Goal: Task Accomplishment & Management: Complete application form

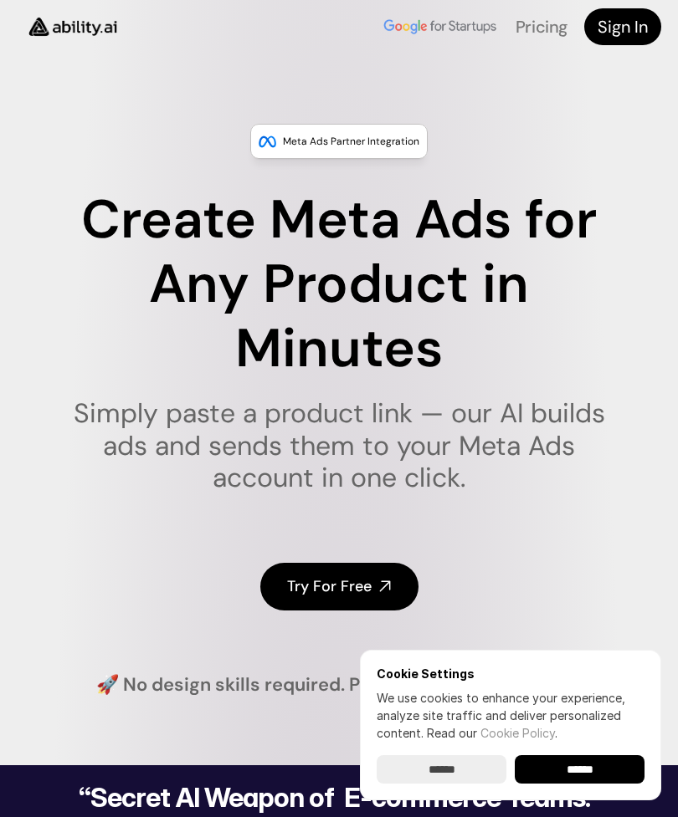
click at [376, 576] on link "Try For Free" at bounding box center [339, 587] width 158 height 48
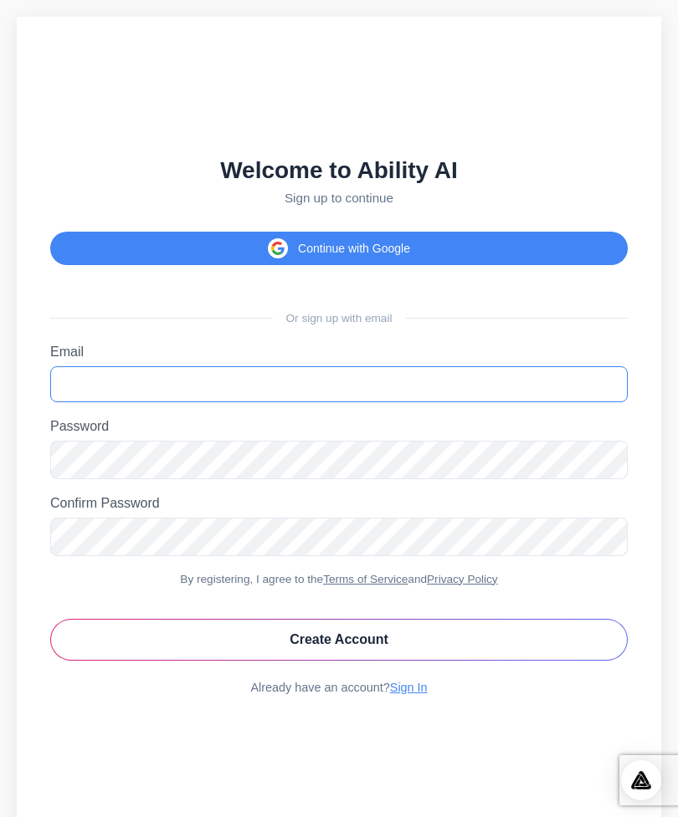
click at [97, 402] on input "Email" at bounding box center [338, 384] width 577 height 36
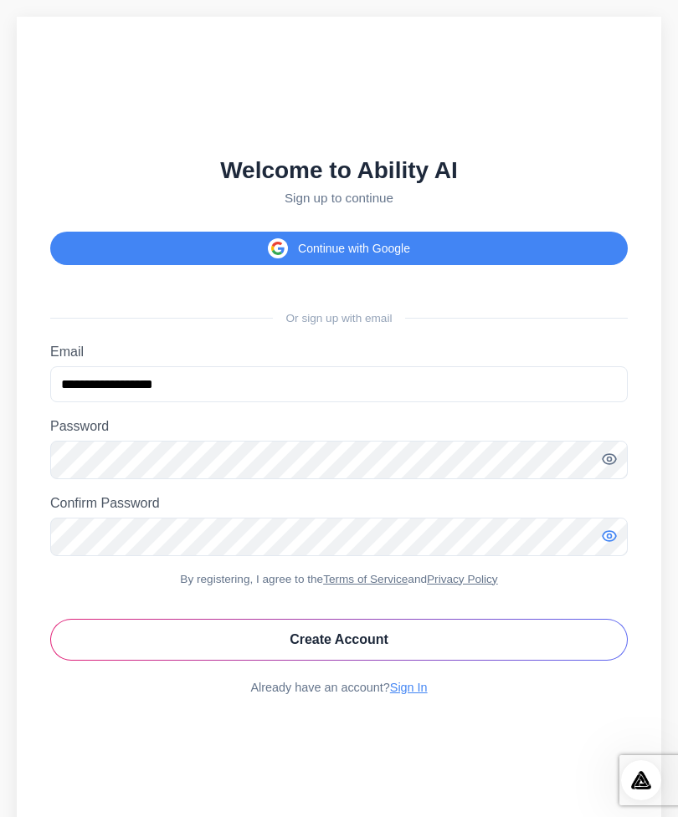
click at [613, 545] on icon "Toggle password visibility" at bounding box center [609, 536] width 17 height 17
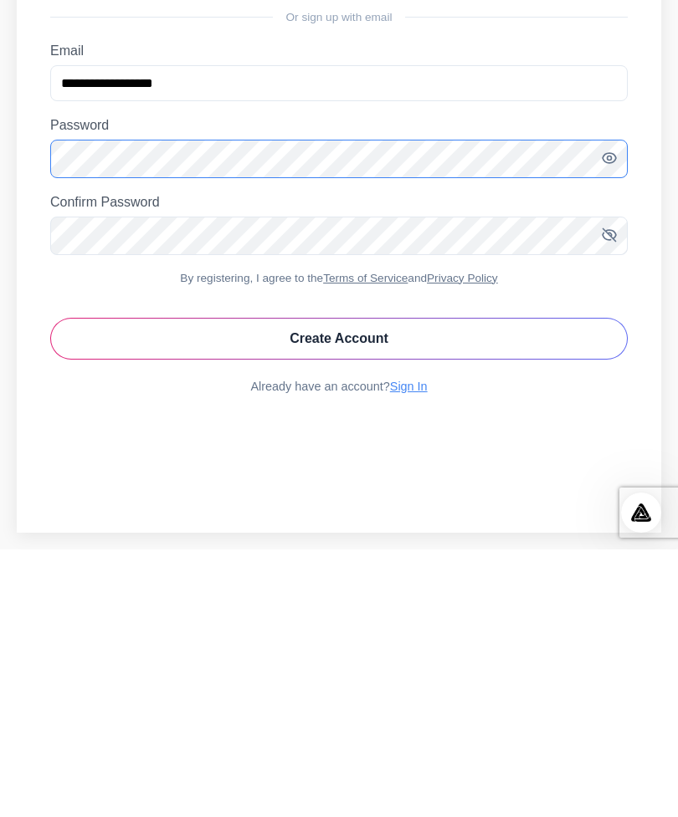
scroll to position [87, 0]
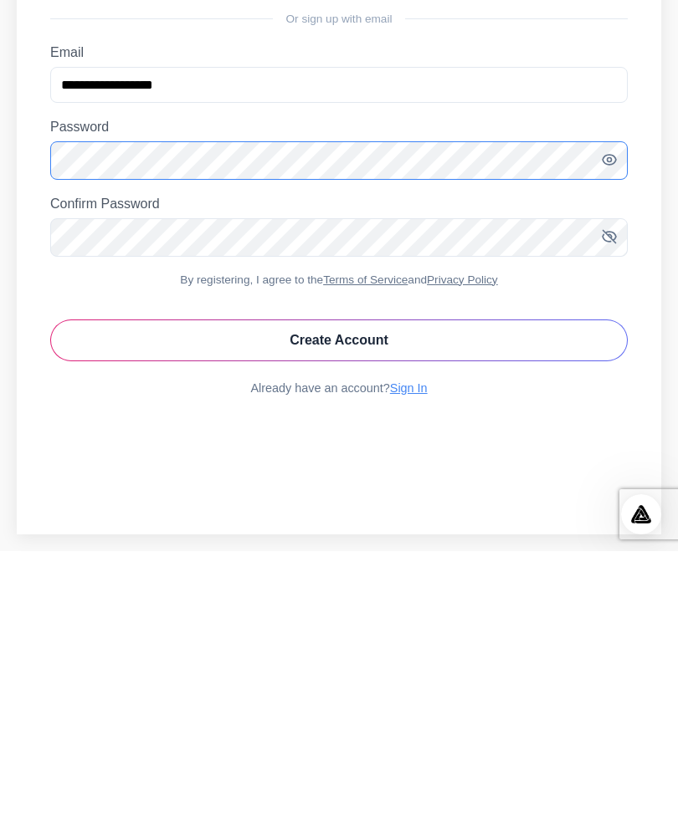
click at [570, 586] on button "Create Account" at bounding box center [338, 607] width 577 height 42
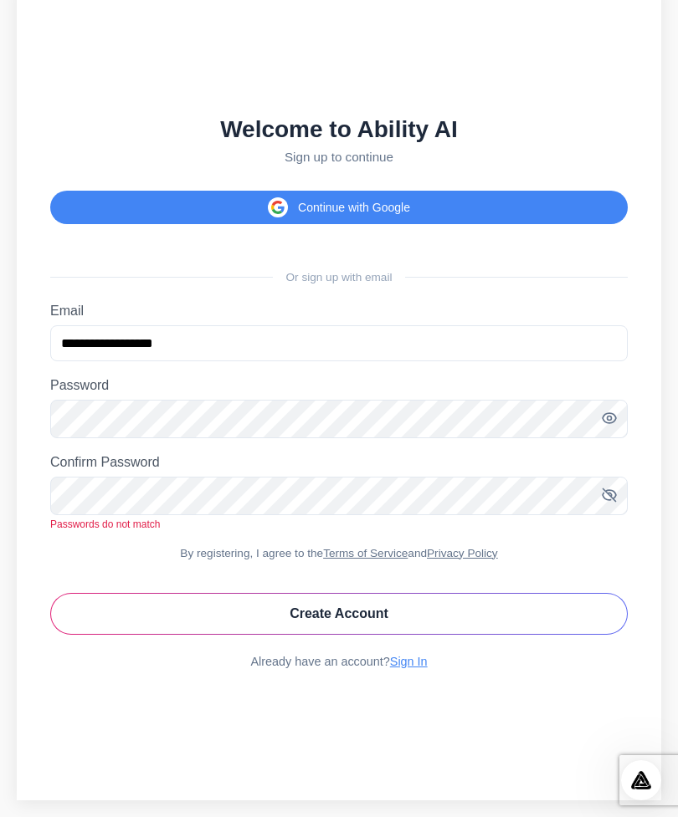
click at [458, 593] on button "Create Account" at bounding box center [338, 614] width 577 height 42
click at [437, 601] on button "Create Account" at bounding box center [338, 614] width 577 height 42
click at [431, 604] on button "Create Account" at bounding box center [338, 614] width 577 height 42
click at [432, 600] on button "Create Account" at bounding box center [338, 614] width 577 height 42
click at [432, 610] on button "Create Account" at bounding box center [338, 614] width 577 height 42
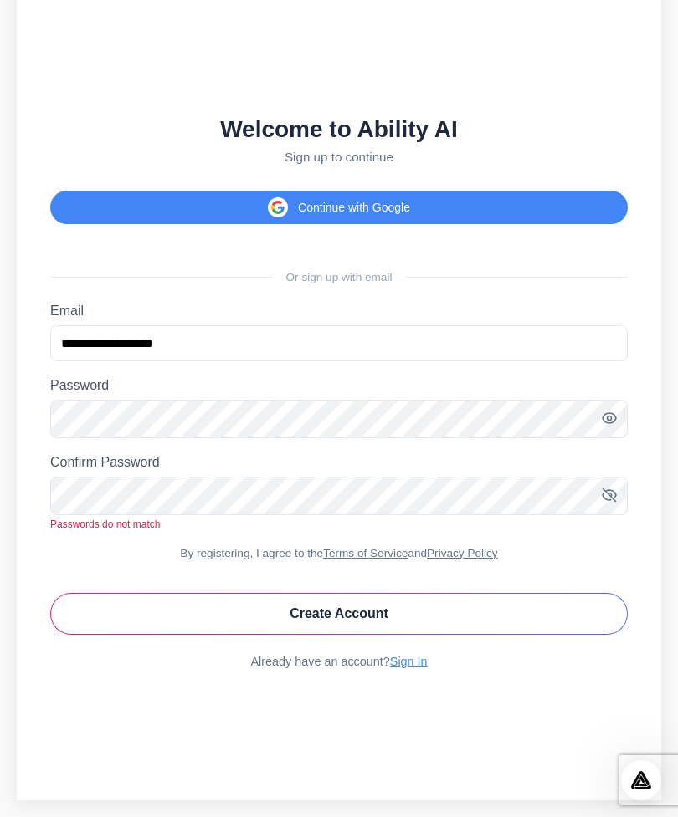
click at [437, 613] on button "Create Account" at bounding box center [338, 614] width 577 height 42
click at [435, 611] on button "Create Account" at bounding box center [338, 614] width 577 height 42
click at [432, 615] on button "Create Account" at bounding box center [338, 614] width 577 height 42
click at [433, 609] on button "Create Account" at bounding box center [338, 614] width 577 height 42
click at [432, 607] on button "Create Account" at bounding box center [338, 614] width 577 height 42
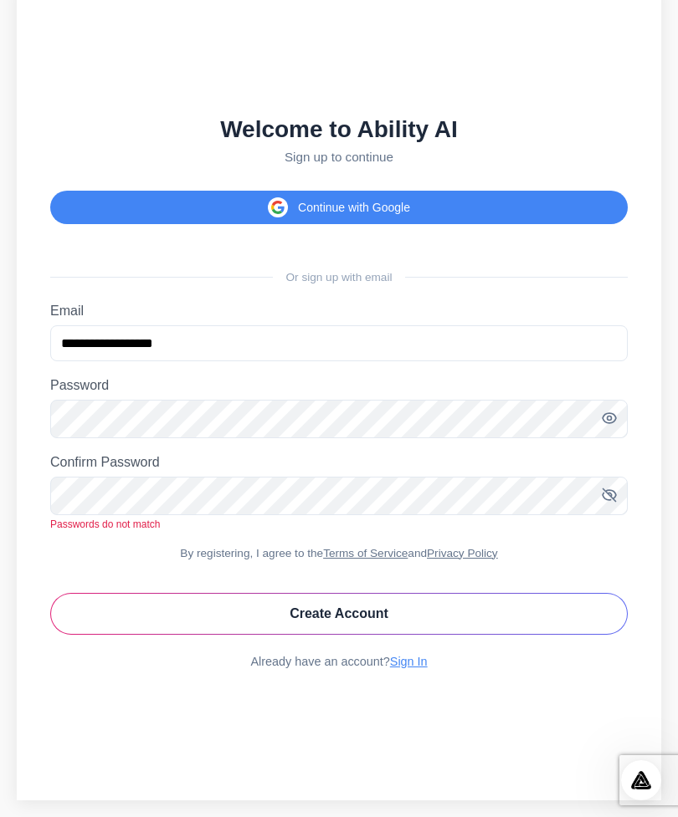
click at [430, 606] on button "Create Account" at bounding box center [338, 614] width 577 height 42
click at [427, 596] on button "Create Account" at bounding box center [338, 614] width 577 height 42
click at [423, 613] on button "Create Account" at bounding box center [338, 614] width 577 height 42
click at [448, 455] on label "Confirm Password" at bounding box center [338, 462] width 577 height 15
click at [450, 519] on div "Passwords do not match" at bounding box center [338, 525] width 577 height 12
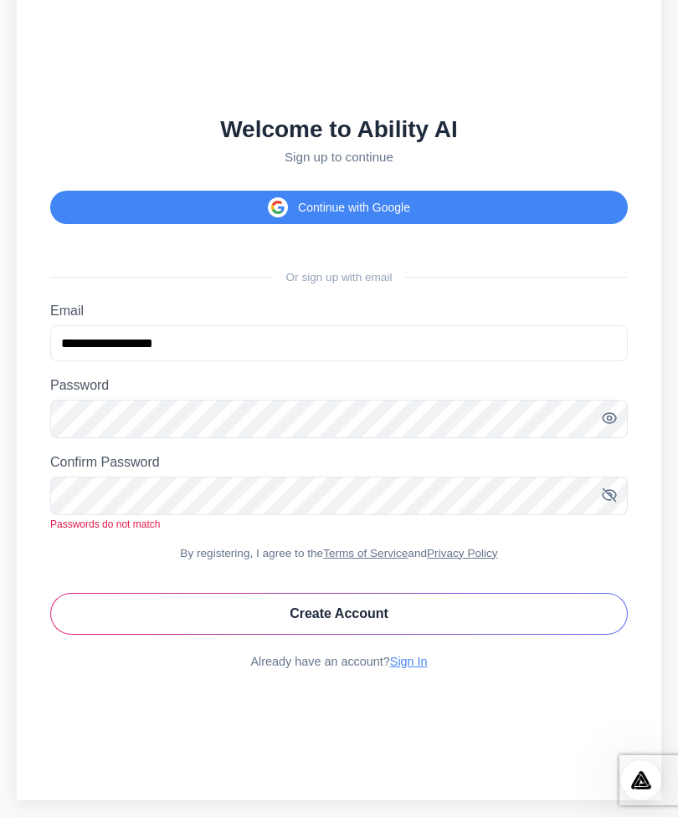
click at [674, 487] on body "Turn Your Products into Stunning Meta Ads in Minutes AI Agentic System “ I was …" at bounding box center [339, 392] width 678 height 851
click at [110, 596] on button "Create Account" at bounding box center [338, 614] width 577 height 42
click at [115, 596] on button "Create Account" at bounding box center [338, 614] width 577 height 42
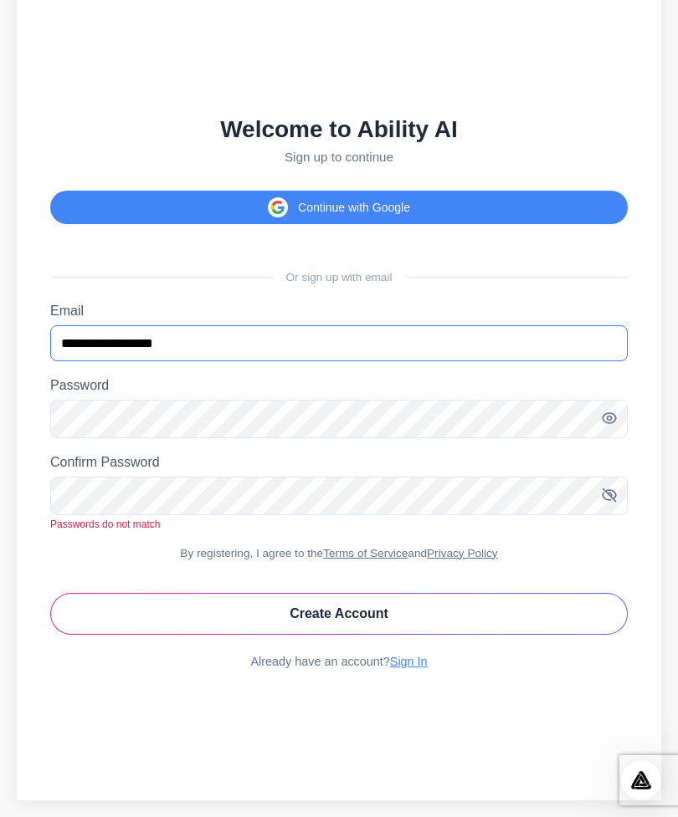
click at [547, 325] on input "**********" at bounding box center [338, 343] width 577 height 36
type input "*"
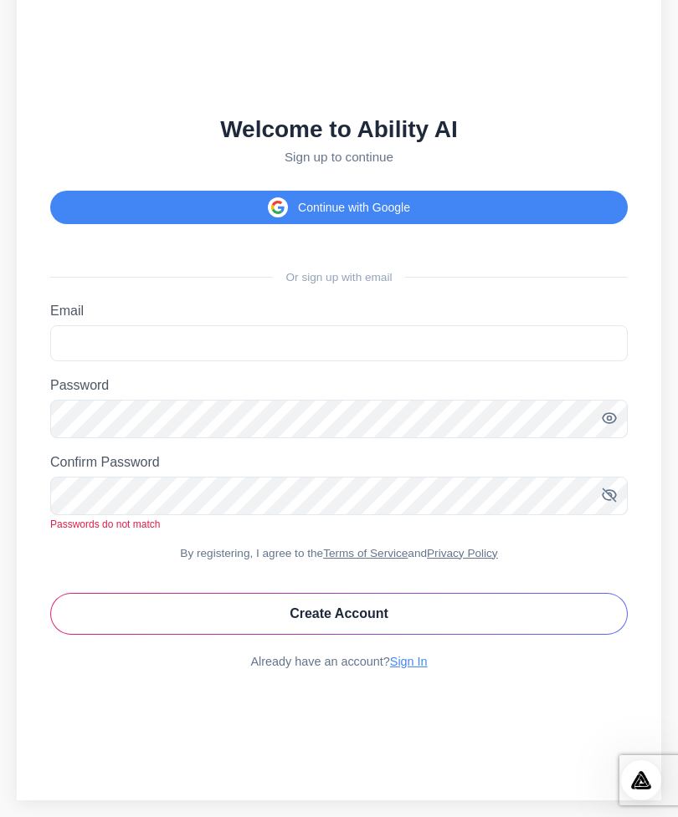
click at [485, 455] on label "Confirm Password" at bounding box center [338, 462] width 577 height 15
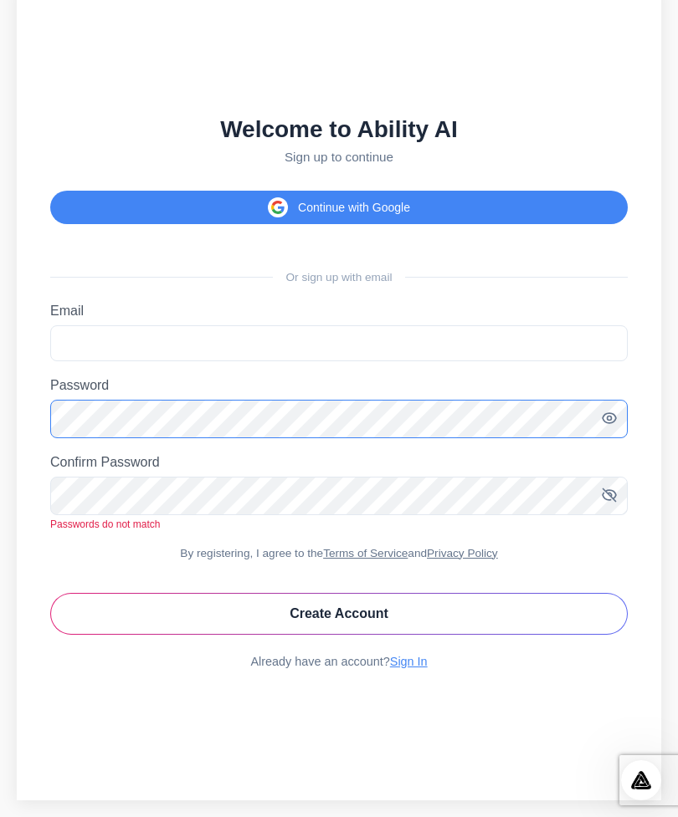
click at [339, 593] on button "Create Account" at bounding box center [338, 614] width 577 height 42
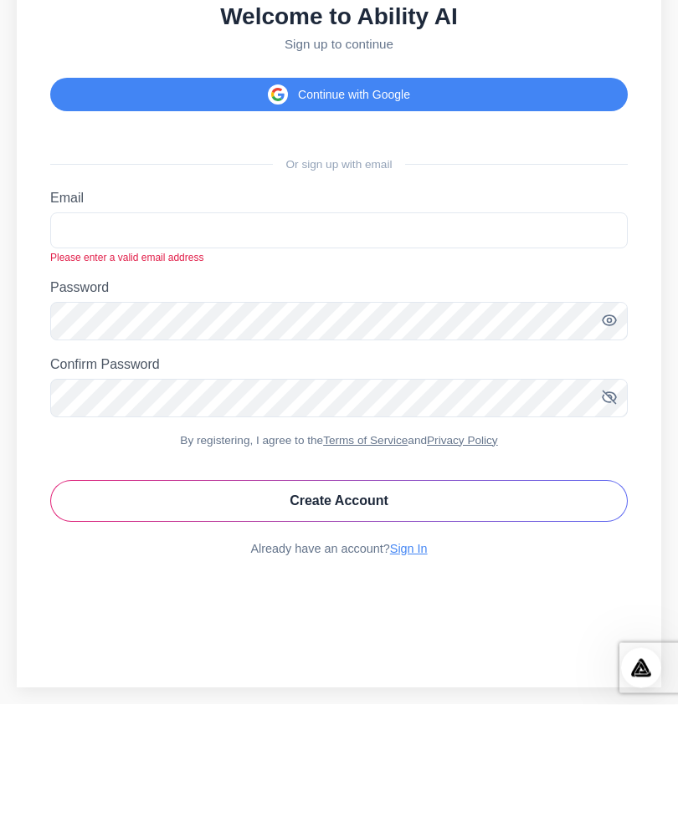
click at [459, 593] on button "Create Account" at bounding box center [338, 614] width 577 height 42
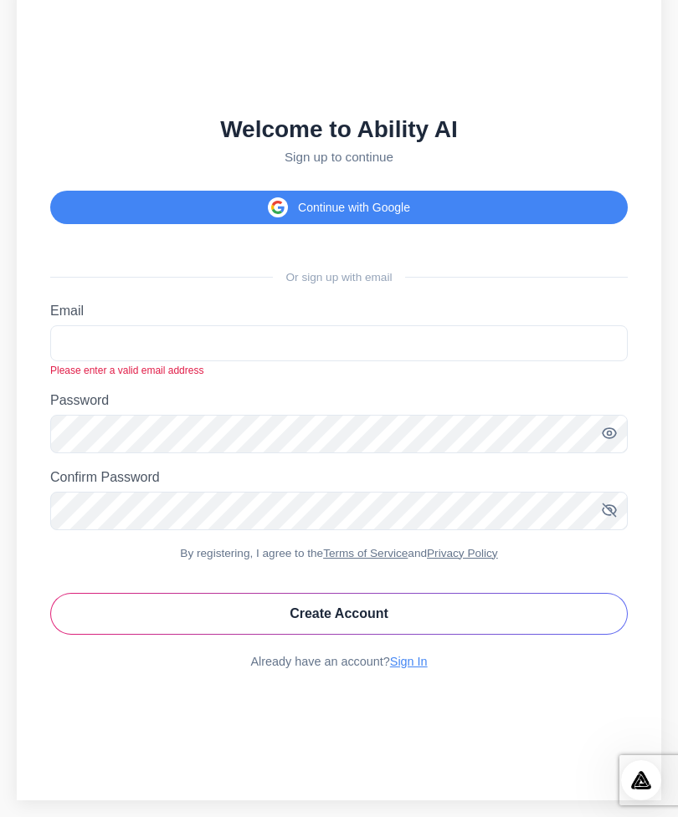
click at [431, 593] on button "Create Account" at bounding box center [338, 614] width 577 height 42
click at [432, 598] on button "Create Account" at bounding box center [338, 614] width 577 height 42
click at [436, 593] on button "Create Account" at bounding box center [338, 614] width 577 height 42
click at [433, 593] on button "Create Account" at bounding box center [338, 614] width 577 height 42
click at [429, 593] on button "Create Account" at bounding box center [338, 614] width 577 height 42
